Goal: Task Accomplishment & Management: Manage account settings

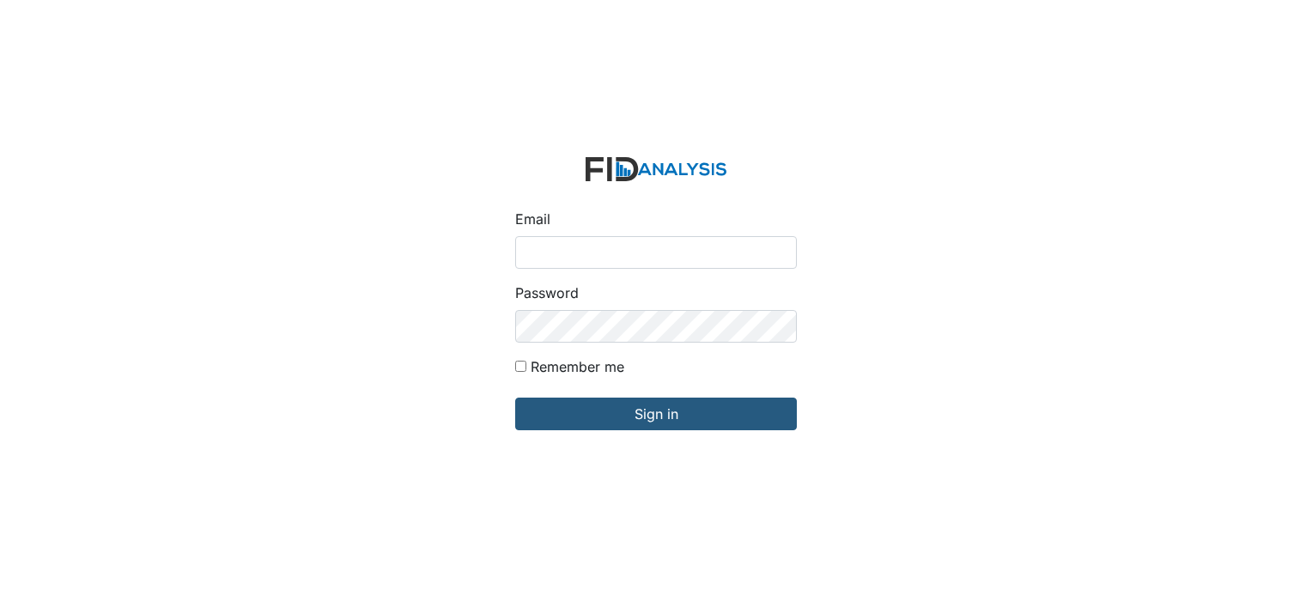
click at [616, 254] on input "Email" at bounding box center [656, 252] width 282 height 33
type input "x"
type input "[EMAIL_ADDRESS][DOMAIN_NAME]"
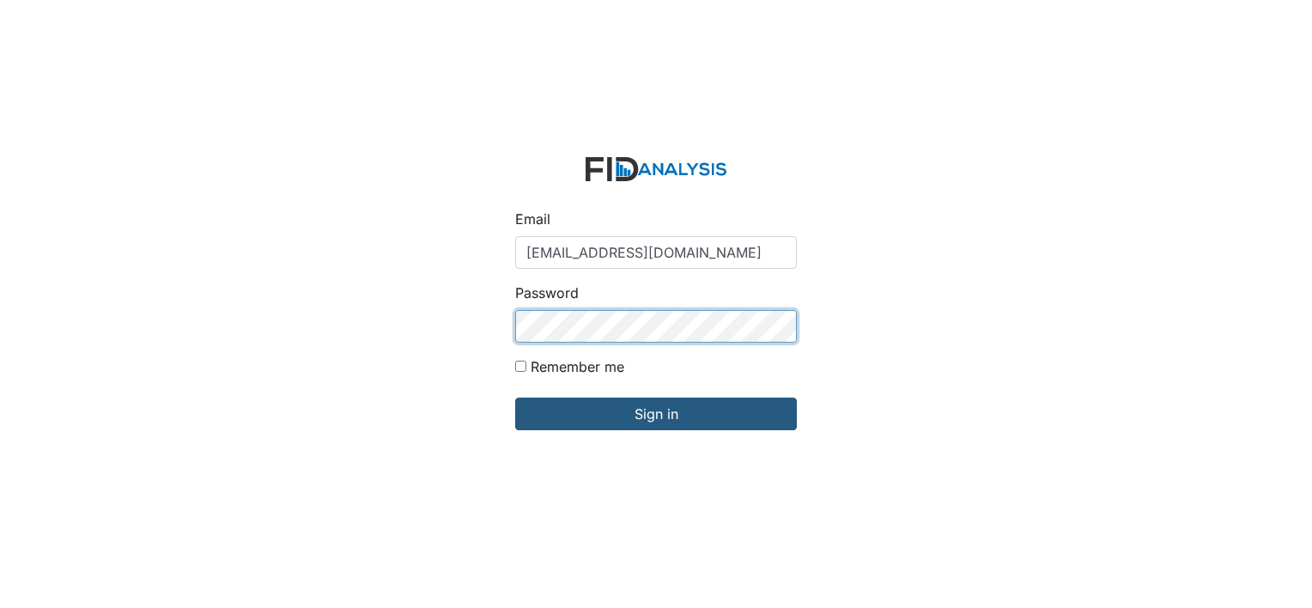
click at [515, 398] on input "Sign in" at bounding box center [656, 414] width 282 height 33
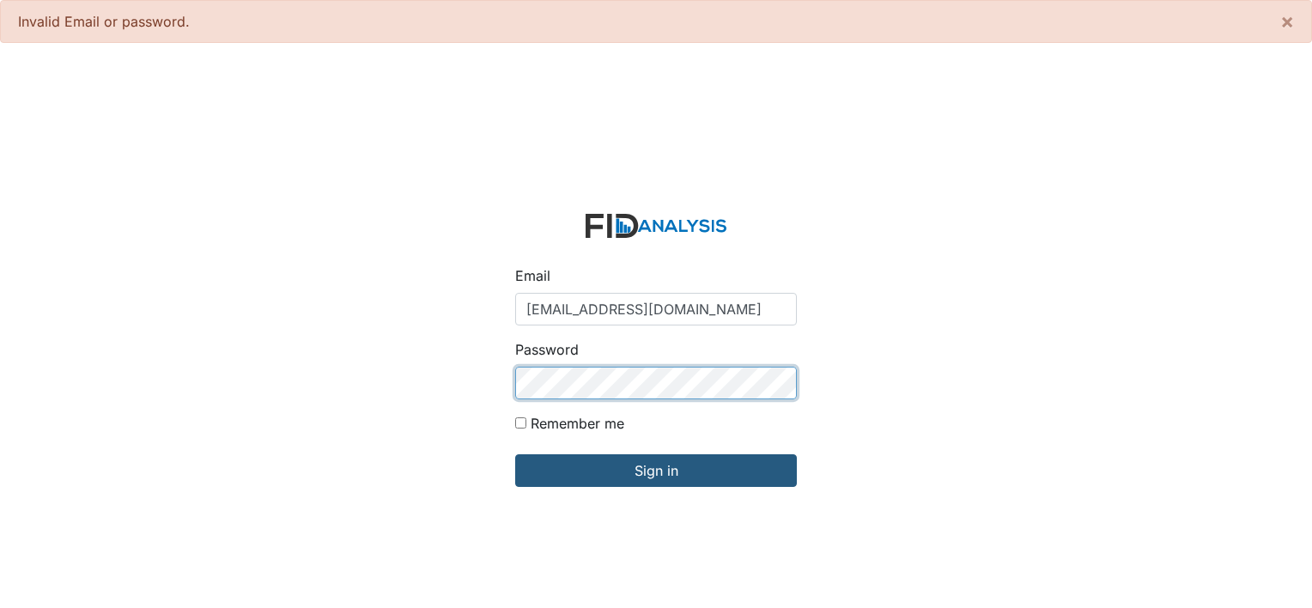
click at [650, 410] on form "Email zsmith@lifeincorporated.com Password Remember me Sign in" at bounding box center [655, 361] width 309 height 322
click at [515, 454] on input "Sign in" at bounding box center [656, 470] width 282 height 33
